Goal: Information Seeking & Learning: Check status

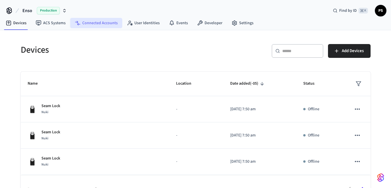
click at [85, 21] on link "Connected Accounts" at bounding box center [96, 23] width 52 height 10
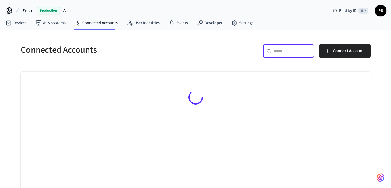
click at [298, 54] on input "text" at bounding box center [291, 51] width 37 height 6
paste input "**********"
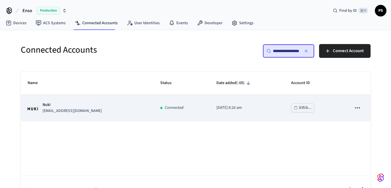
type input "**********"
click at [81, 111] on p "sgago-reboredo@cityaparts.com" at bounding box center [72, 111] width 59 height 6
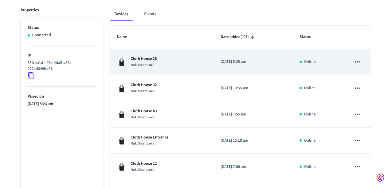
scroll to position [233, 0]
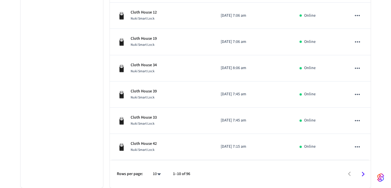
click at [155, 159] on li "100" at bounding box center [154, 156] width 15 height 16
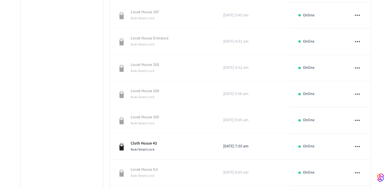
scroll to position [2488, 0]
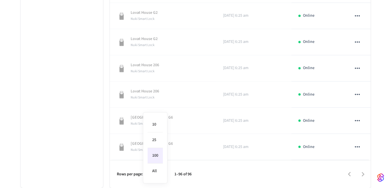
click at [157, 165] on li "All" at bounding box center [155, 170] width 15 height 15
type input "**"
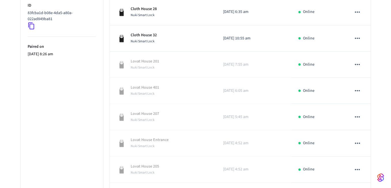
scroll to position [90, 0]
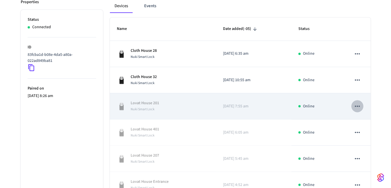
click at [355, 106] on icon "sticky table" at bounding box center [357, 106] width 5 height 1
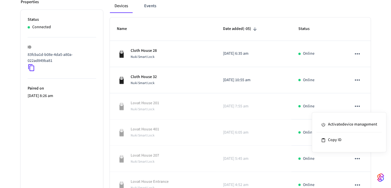
click at [370, 101] on div at bounding box center [195, 94] width 391 height 188
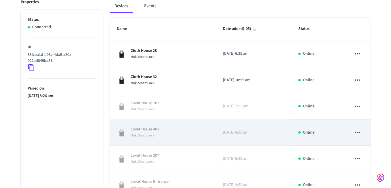
click at [358, 139] on td "sticky table" at bounding box center [357, 132] width 26 height 26
click at [356, 133] on icon "sticky table" at bounding box center [357, 132] width 7 height 7
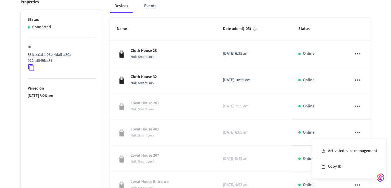
click at [368, 118] on div at bounding box center [195, 94] width 391 height 188
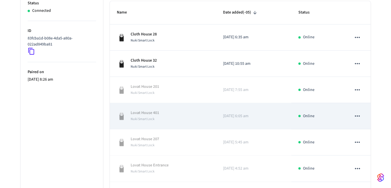
scroll to position [123, 0]
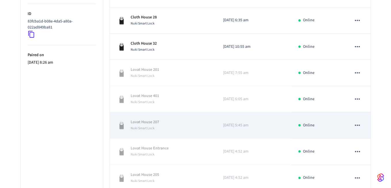
click at [358, 125] on icon "sticky table" at bounding box center [357, 125] width 5 height 1
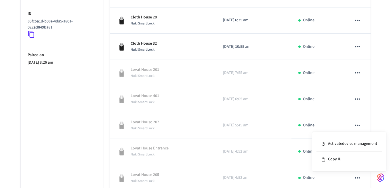
click at [377, 108] on div at bounding box center [195, 94] width 391 height 188
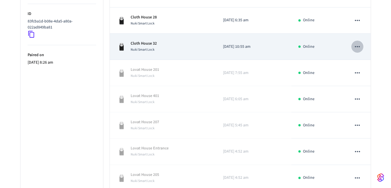
click at [356, 45] on icon "sticky table" at bounding box center [357, 46] width 7 height 7
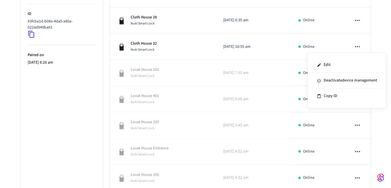
click at [378, 42] on div at bounding box center [195, 94] width 391 height 188
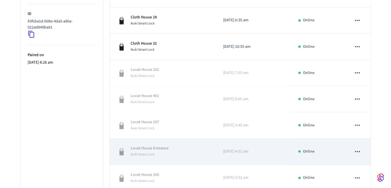
click at [358, 152] on icon "sticky table" at bounding box center [357, 151] width 7 height 7
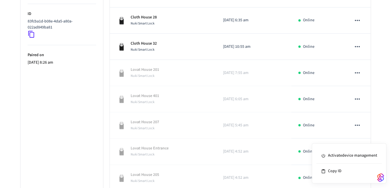
click at [377, 117] on div at bounding box center [195, 94] width 391 height 188
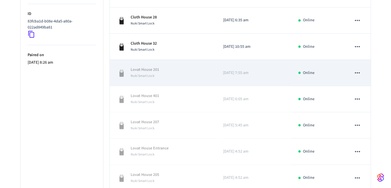
scroll to position [0, 0]
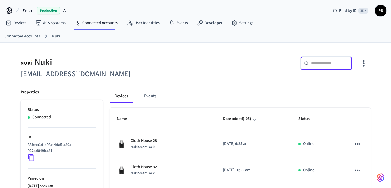
click at [327, 63] on input "text" at bounding box center [329, 63] width 37 height 6
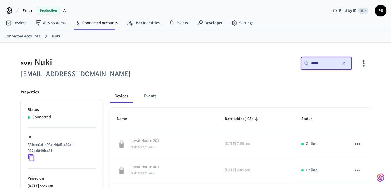
type input "*****"
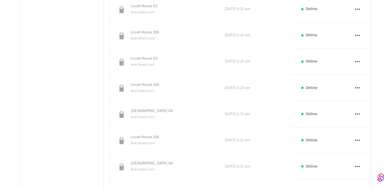
scroll to position [2069, 0]
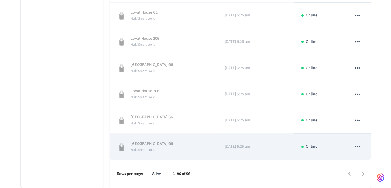
click at [359, 144] on icon "sticky table" at bounding box center [357, 146] width 7 height 7
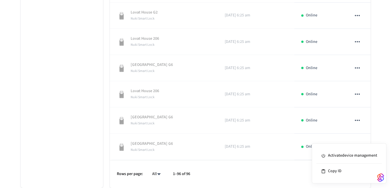
click at [356, 122] on div at bounding box center [195, 94] width 391 height 188
click at [358, 119] on icon "sticky table" at bounding box center [357, 120] width 7 height 7
click at [355, 97] on div at bounding box center [195, 94] width 391 height 188
click at [357, 94] on icon "sticky table" at bounding box center [357, 93] width 7 height 7
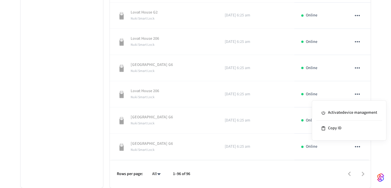
click at [357, 69] on div at bounding box center [195, 94] width 391 height 188
click at [357, 67] on div "Activate device management Copy ID" at bounding box center [195, 94] width 391 height 188
click at [357, 67] on icon "sticky table" at bounding box center [357, 67] width 7 height 7
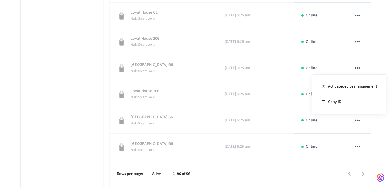
click at [357, 43] on div at bounding box center [195, 94] width 391 height 188
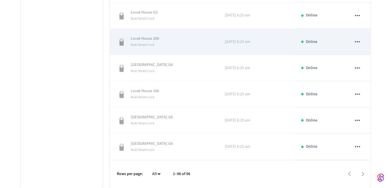
click at [357, 43] on icon "sticky table" at bounding box center [357, 41] width 7 height 7
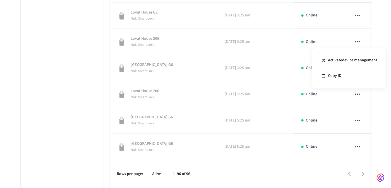
click at [357, 15] on div at bounding box center [195, 94] width 391 height 188
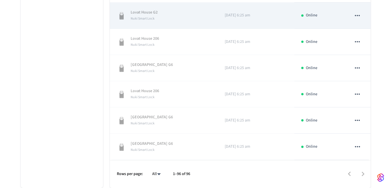
click at [357, 16] on icon "sticky table" at bounding box center [357, 15] width 7 height 7
click at [357, 16] on div at bounding box center [195, 94] width 391 height 188
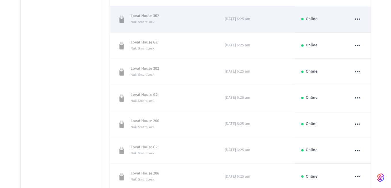
scroll to position [1955, 0]
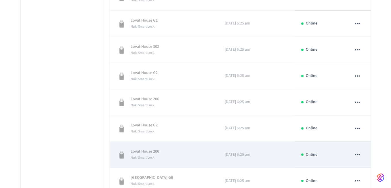
click at [363, 157] on button "sticky table" at bounding box center [357, 154] width 12 height 12
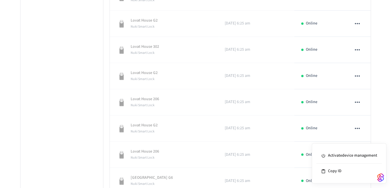
click at [359, 129] on div at bounding box center [195, 94] width 391 height 188
click at [357, 127] on icon "sticky table" at bounding box center [357, 128] width 7 height 7
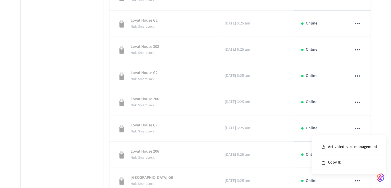
click at [357, 101] on div at bounding box center [195, 94] width 391 height 188
click at [358, 103] on icon "sticky table" at bounding box center [357, 101] width 7 height 7
click at [356, 81] on div at bounding box center [195, 94] width 391 height 188
click at [356, 77] on icon "sticky table" at bounding box center [357, 75] width 7 height 7
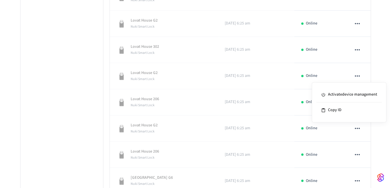
click at [356, 51] on div at bounding box center [195, 94] width 391 height 188
click at [356, 49] on icon "sticky table" at bounding box center [357, 49] width 5 height 1
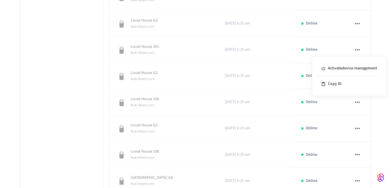
click at [356, 49] on div at bounding box center [195, 94] width 391 height 188
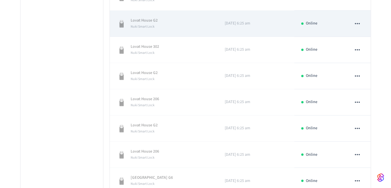
click at [357, 25] on icon "sticky table" at bounding box center [357, 23] width 7 height 7
click at [357, 25] on div at bounding box center [195, 94] width 391 height 188
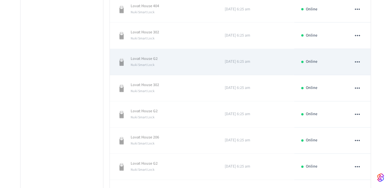
scroll to position [1912, 0]
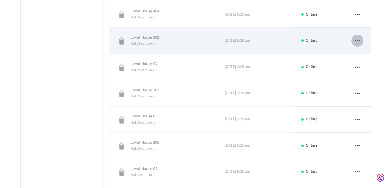
click at [358, 42] on icon "sticky table" at bounding box center [357, 40] width 7 height 7
click at [358, 42] on div at bounding box center [195, 94] width 391 height 188
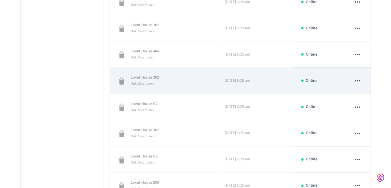
scroll to position [1851, 0]
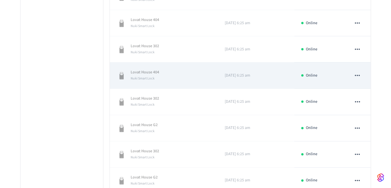
click at [359, 76] on icon "sticky table" at bounding box center [357, 75] width 5 height 1
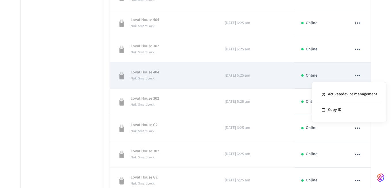
click at [359, 76] on div at bounding box center [195, 94] width 391 height 188
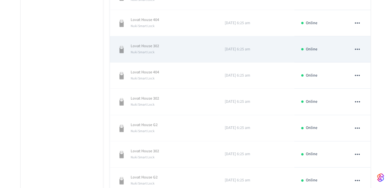
click at [355, 45] on button "sticky table" at bounding box center [357, 49] width 12 height 12
click at [355, 45] on div at bounding box center [195, 94] width 391 height 188
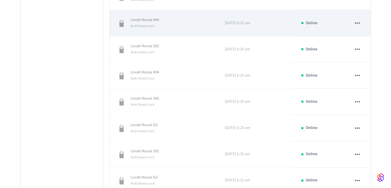
click at [354, 22] on icon "sticky table" at bounding box center [357, 22] width 7 height 7
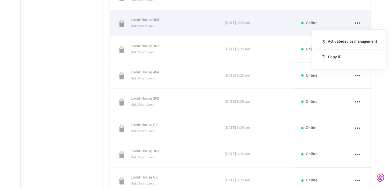
click at [354, 22] on div at bounding box center [195, 94] width 391 height 188
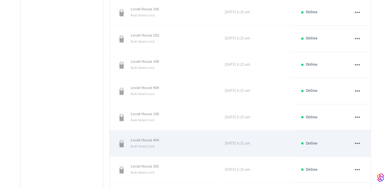
scroll to position [1713, 0]
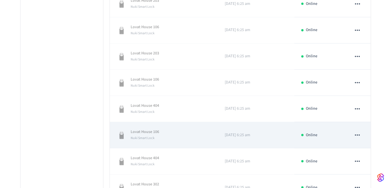
click at [358, 132] on icon "sticky table" at bounding box center [357, 134] width 7 height 7
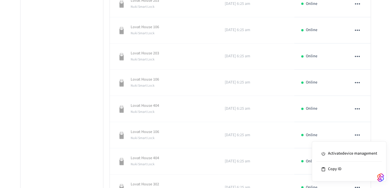
click at [360, 106] on div at bounding box center [195, 94] width 391 height 188
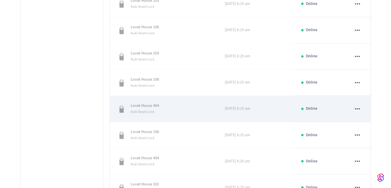
click at [359, 109] on icon "sticky table" at bounding box center [357, 108] width 5 height 1
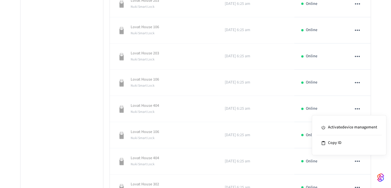
click at [358, 86] on div at bounding box center [195, 94] width 391 height 188
click at [358, 81] on icon "sticky table" at bounding box center [357, 82] width 7 height 7
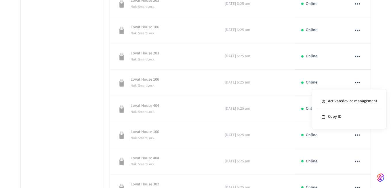
click at [358, 56] on div at bounding box center [195, 94] width 391 height 188
click at [357, 55] on icon "sticky table" at bounding box center [357, 56] width 7 height 7
click at [357, 33] on div at bounding box center [195, 94] width 391 height 188
click at [357, 31] on icon "sticky table" at bounding box center [357, 29] width 5 height 1
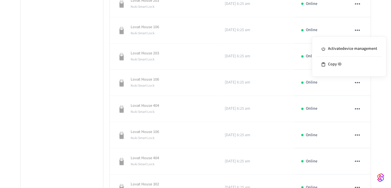
click at [357, 31] on div at bounding box center [195, 94] width 391 height 188
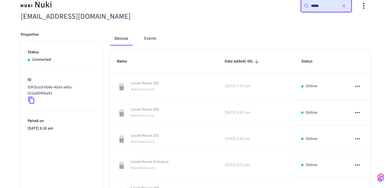
scroll to position [0, 0]
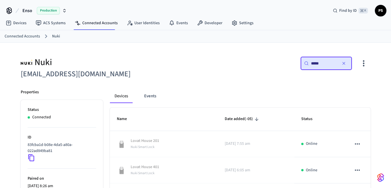
click at [243, 115] on span "Date added (-05)" at bounding box center [243, 119] width 36 height 9
click at [245, 123] on span "Date added (-05)" at bounding box center [243, 119] width 36 height 9
click at [254, 120] on icon "sticky table" at bounding box center [256, 119] width 5 height 5
click at [345, 61] on icon "button" at bounding box center [344, 63] width 5 height 5
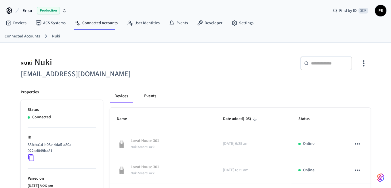
click at [144, 97] on button "Events" at bounding box center [150, 96] width 21 height 14
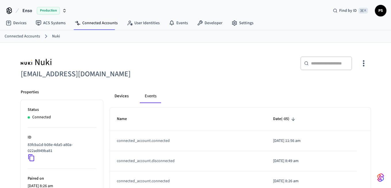
click at [120, 101] on button "Devices" at bounding box center [121, 96] width 23 height 14
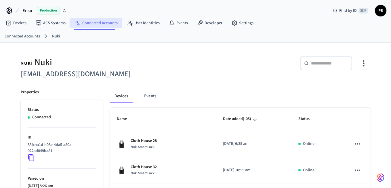
click at [108, 26] on link "Connected Accounts" at bounding box center [96, 23] width 52 height 10
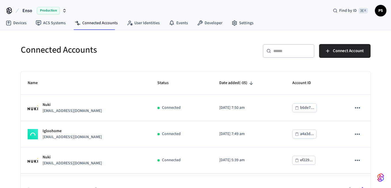
click at [283, 46] on div "​ ​" at bounding box center [289, 51] width 52 height 14
paste input "**********"
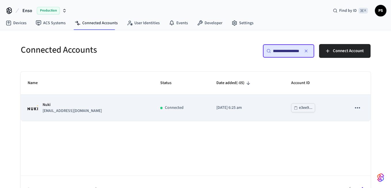
type input "**********"
click at [108, 110] on div "Nuki dramalho@andoliving.com" at bounding box center [87, 108] width 119 height 12
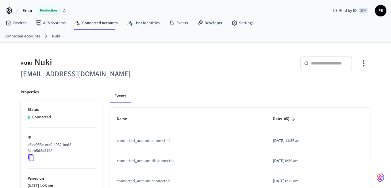
scroll to position [52, 0]
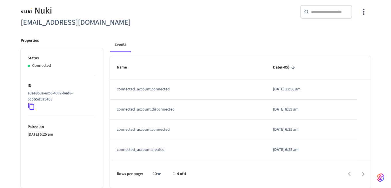
click at [158, 176] on body "Enso Production Find by ID ⌘ K PS Devices ACS Systems Connected Accounts User I…" at bounding box center [195, 67] width 391 height 239
click at [145, 39] on div at bounding box center [195, 94] width 391 height 188
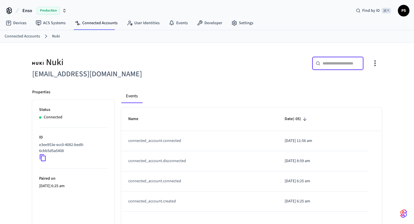
click at [328, 62] on input "text" at bounding box center [341, 63] width 37 height 6
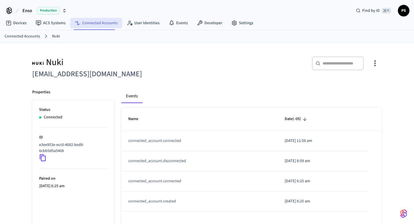
click at [100, 26] on link "Connected Accounts" at bounding box center [96, 23] width 52 height 10
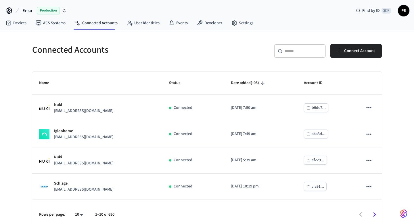
click at [298, 53] on input "text" at bounding box center [303, 51] width 37 height 6
paste input "**********"
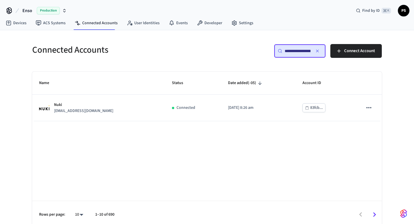
scroll to position [0, 45]
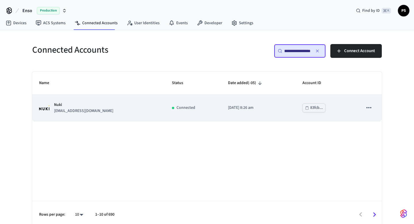
type input "**********"
click at [94, 102] on p "Nuki" at bounding box center [83, 105] width 59 height 6
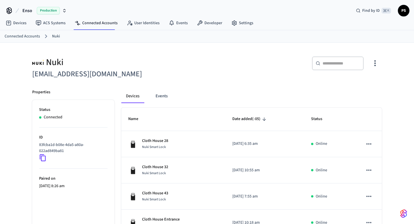
click at [342, 74] on div "​ ​" at bounding box center [338, 65] width 52 height 18
click at [337, 63] on input "text" at bounding box center [341, 63] width 37 height 6
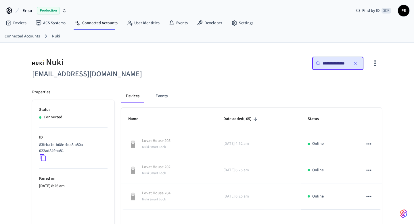
scroll to position [0, 1]
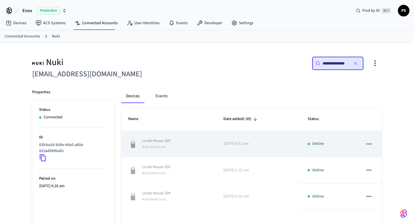
type input "**********"
click at [369, 142] on icon "sticky table" at bounding box center [368, 143] width 7 height 7
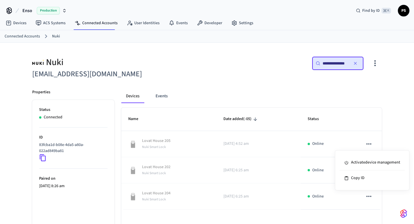
click at [241, 78] on div at bounding box center [207, 112] width 414 height 224
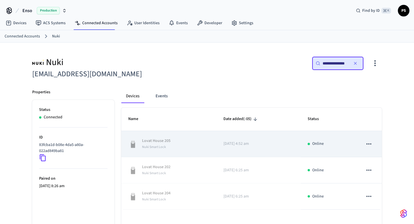
click at [159, 144] on div "Nuki Smart Lock" at bounding box center [156, 147] width 28 height 6
click at [371, 144] on icon "sticky table" at bounding box center [369, 143] width 5 height 1
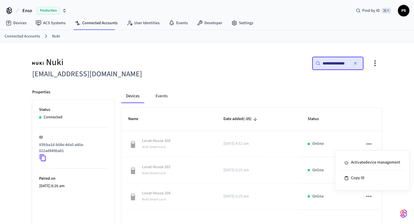
click at [308, 88] on div at bounding box center [207, 112] width 414 height 224
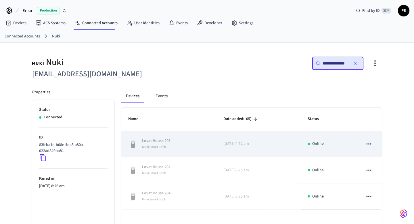
click at [226, 145] on p "2025/03/25 at 4:52 am" at bounding box center [259, 144] width 70 height 6
click at [161, 140] on p "Lovat House 205" at bounding box center [156, 141] width 28 height 6
click at [149, 151] on td "Lovat House 205 Nuki Smart Lock" at bounding box center [168, 144] width 95 height 26
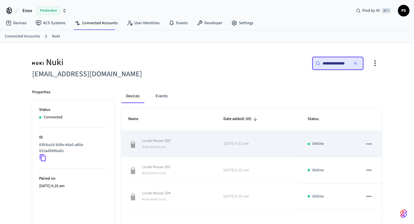
click at [149, 151] on td "Lovat House 205 Nuki Smart Lock" at bounding box center [168, 144] width 95 height 26
click at [248, 148] on td "2025/03/25 at 4:52 am" at bounding box center [259, 144] width 84 height 26
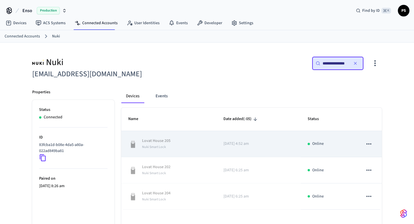
click at [187, 141] on div "Lovat House 205 Nuki Smart Lock" at bounding box center [168, 144] width 81 height 12
click at [162, 141] on p "Lovat House 205" at bounding box center [156, 141] width 28 height 6
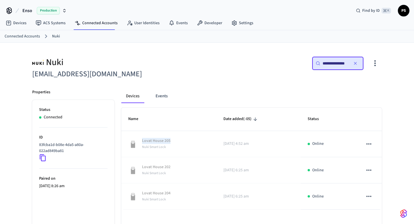
copy p "Lovat House 205"
click at [17, 29] on nav "Devices ACS Systems Connected Accounts User Identities Events Developer Settings" at bounding box center [129, 23] width 257 height 13
click at [18, 24] on link "Devices" at bounding box center [16, 23] width 30 height 10
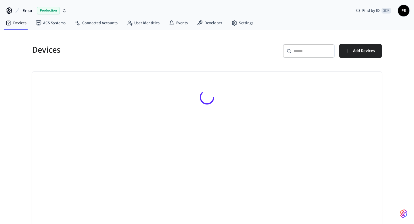
click at [318, 52] on input "text" at bounding box center [312, 51] width 37 height 6
paste input "**********"
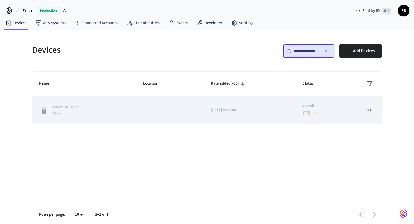
click at [136, 112] on td "-" at bounding box center [170, 110] width 68 height 28
click at [77, 108] on p "Lovat House 205" at bounding box center [67, 107] width 28 height 6
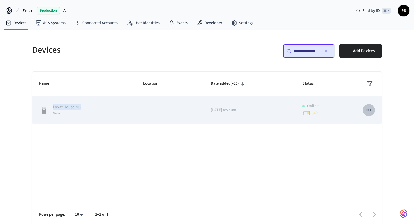
click at [367, 111] on icon "sticky table" at bounding box center [368, 109] width 7 height 7
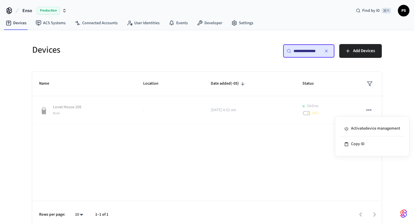
click at [273, 133] on div at bounding box center [207, 112] width 414 height 224
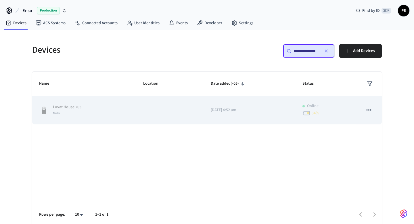
click at [69, 110] on div "Nuki" at bounding box center [67, 113] width 28 height 6
click at [369, 110] on icon "sticky table" at bounding box center [369, 109] width 5 height 1
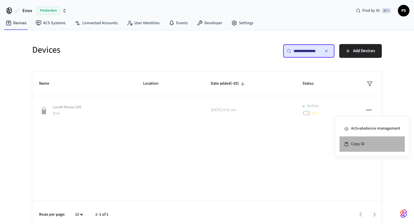
click at [353, 145] on li "Copy ID" at bounding box center [372, 143] width 65 height 15
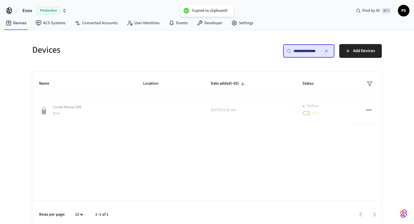
click at [300, 49] on input "**********" at bounding box center [307, 51] width 26 height 6
paste input "**********"
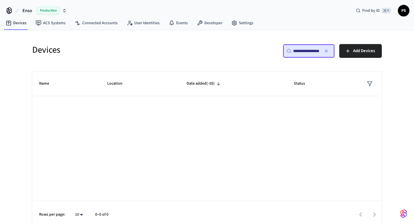
type input "**********"
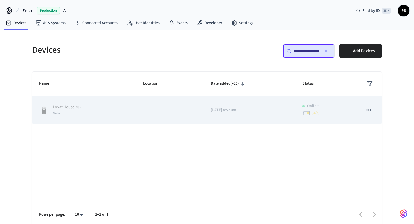
click at [112, 114] on div "Lovat House 205 Nuki" at bounding box center [84, 110] width 90 height 12
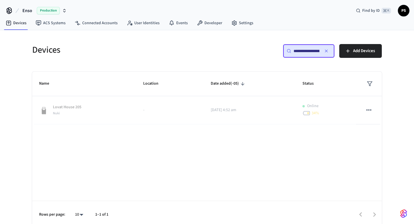
click at [303, 48] on input "**********" at bounding box center [307, 51] width 26 height 6
click at [304, 52] on input "**********" at bounding box center [307, 51] width 26 height 6
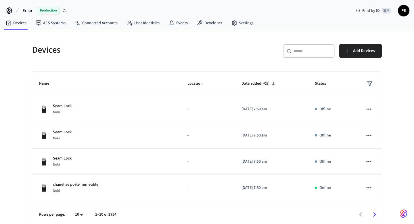
click at [318, 50] on input "text" at bounding box center [312, 51] width 37 height 6
paste input "**********"
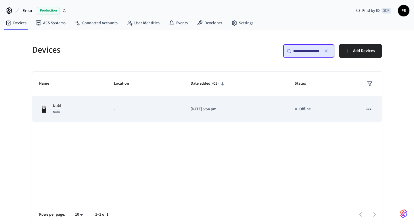
type input "**********"
click at [83, 97] on td "Nuki Nuki" at bounding box center [69, 109] width 75 height 26
click at [75, 109] on div "Nuki Nuki" at bounding box center [69, 109] width 61 height 12
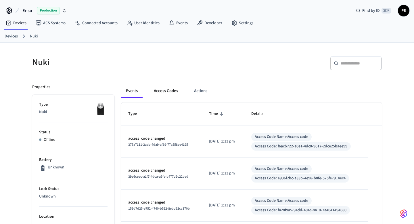
click at [177, 89] on button "Access Codes" at bounding box center [165, 91] width 33 height 14
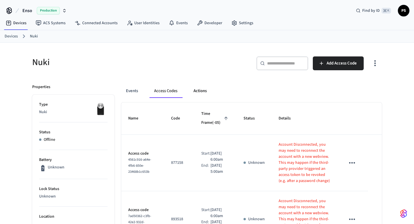
click at [196, 94] on button "Actions" at bounding box center [200, 91] width 22 height 14
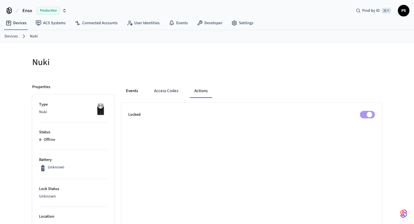
click at [125, 87] on button "Events" at bounding box center [131, 91] width 21 height 14
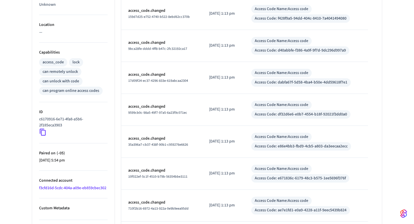
scroll to position [251, 0]
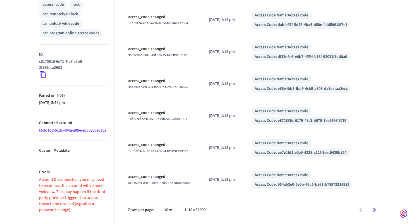
click at [168, 208] on li "100" at bounding box center [166, 206] width 15 height 15
type input "***"
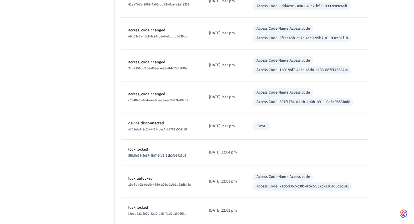
scroll to position [323, 0]
